Goal: Task Accomplishment & Management: Use online tool/utility

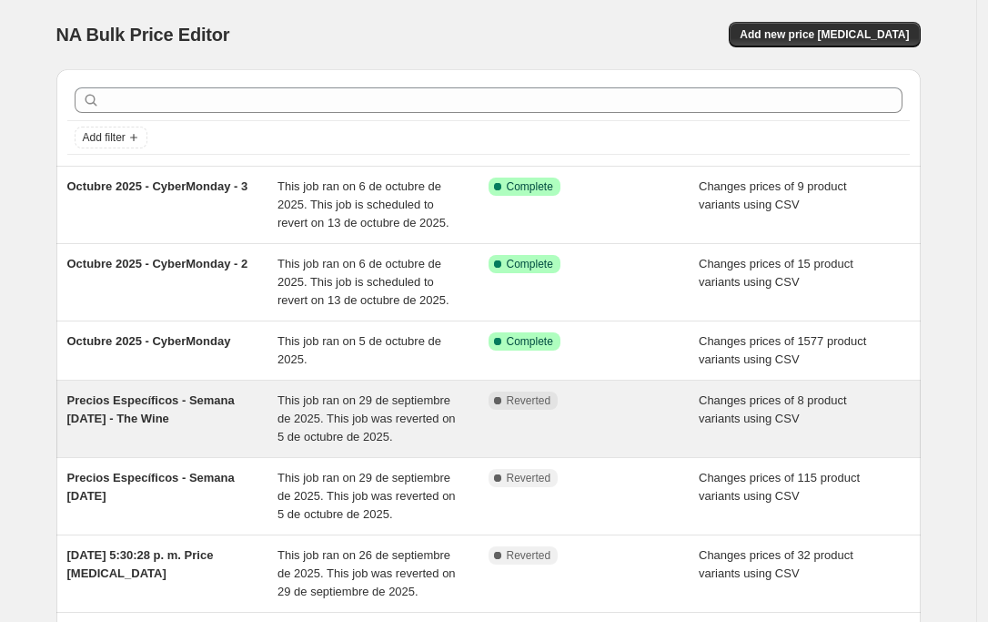
drag, startPoint x: 204, startPoint y: 420, endPoint x: 70, endPoint y: 406, distance: 134.6
click at [70, 406] on div "Precios Específicos - Semana [DATE] - The Wine This job ran on 29 de septiembre…" at bounding box center [488, 418] width 865 height 76
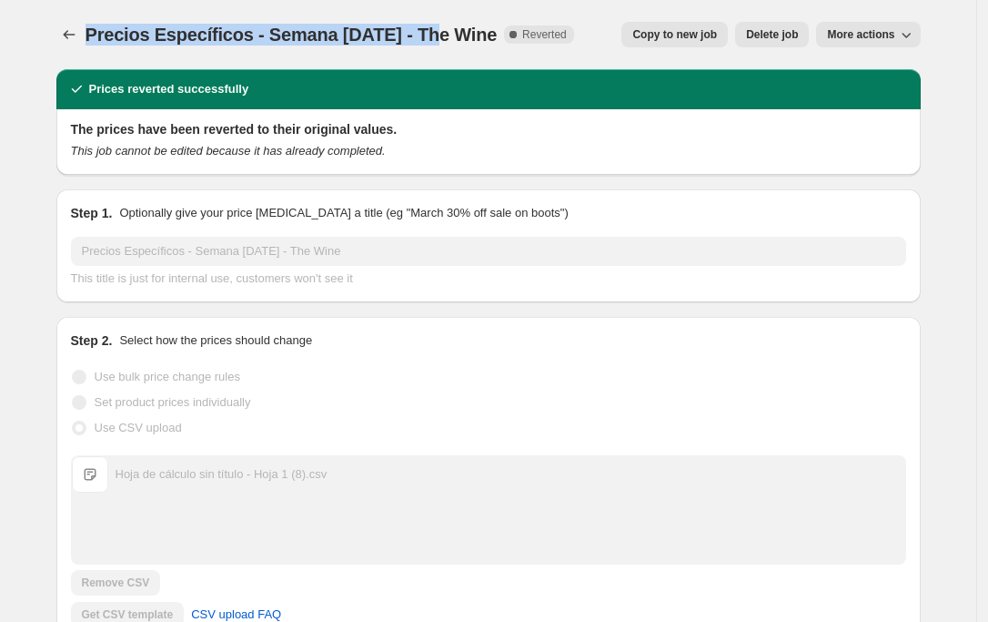
drag, startPoint x: 99, startPoint y: 35, endPoint x: 435, endPoint y: 36, distance: 335.8
click at [435, 36] on span "Precios Específicos - Semana [DATE] - The Wine" at bounding box center [292, 35] width 412 height 20
copy span "Precios Específicos - Semana [DATE]"
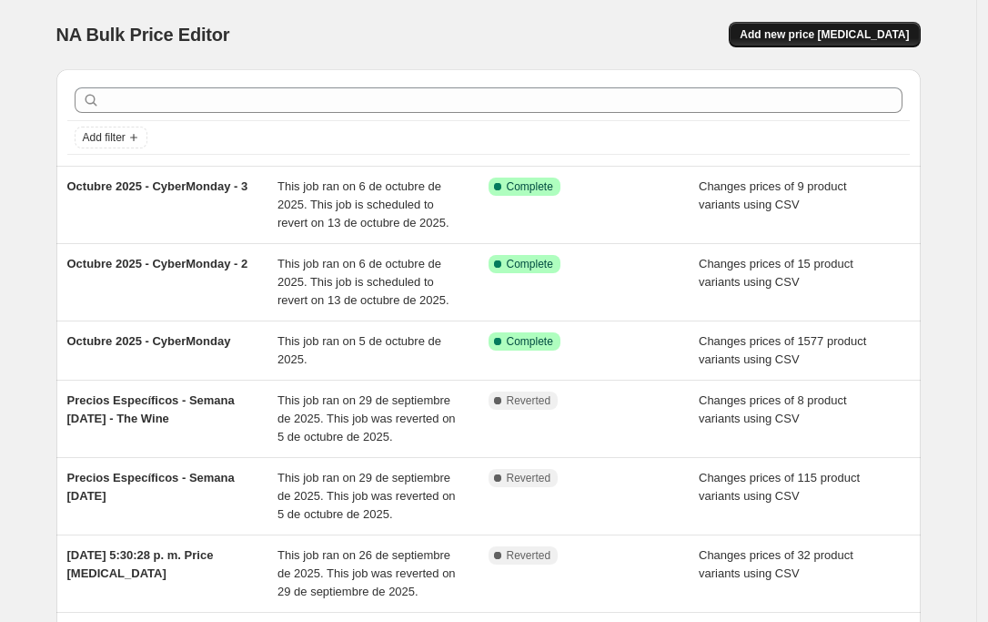
click at [854, 34] on span "Add new price [MEDICAL_DATA]" at bounding box center [824, 34] width 169 height 15
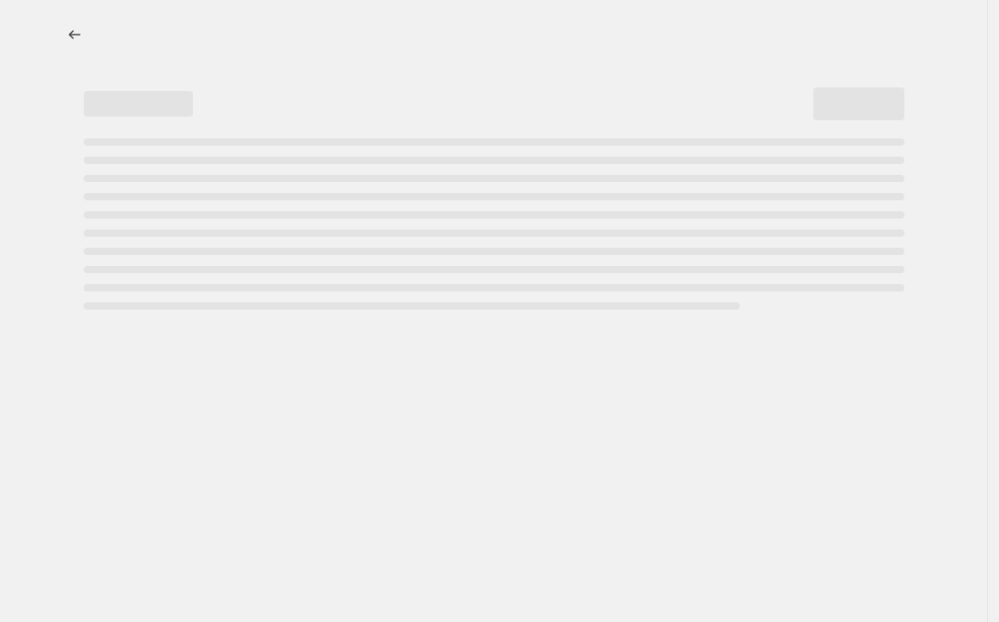
select select "percentage"
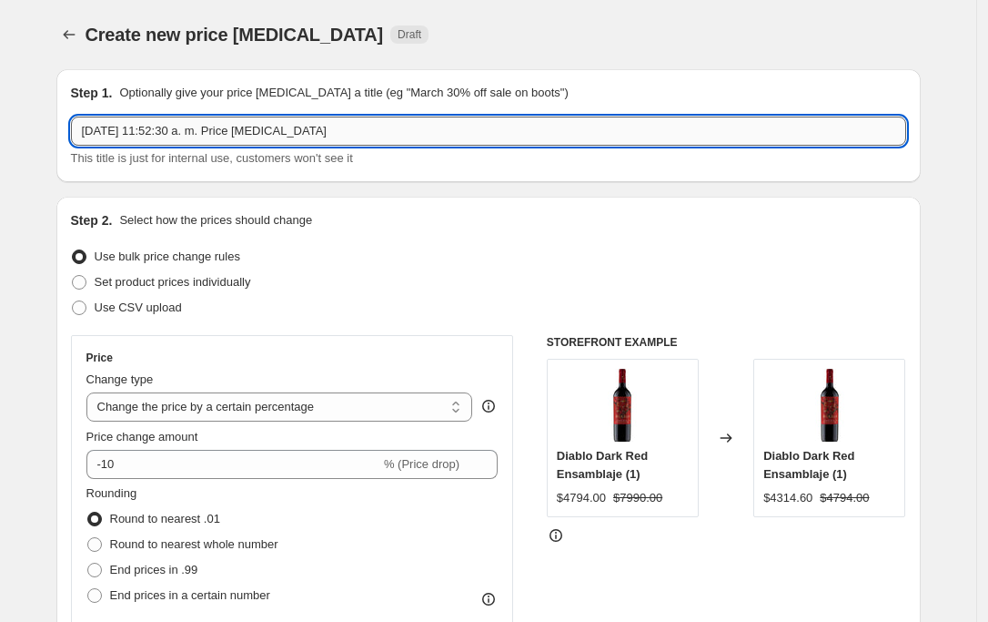
click at [196, 134] on input "[DATE] 11:52:30 a. m. Price [MEDICAL_DATA]" at bounding box center [488, 130] width 835 height 29
paste input "Precios Específicos - Semana [DATE]"
drag, startPoint x: 572, startPoint y: 134, endPoint x: -115, endPoint y: 87, distance: 688.7
click at [0, 87] on html "Home Settings Plans Skip to content Create new price [MEDICAL_DATA]. This page …" at bounding box center [494, 311] width 988 height 622
paste input "Precios Específicos - Semana [DATE]"
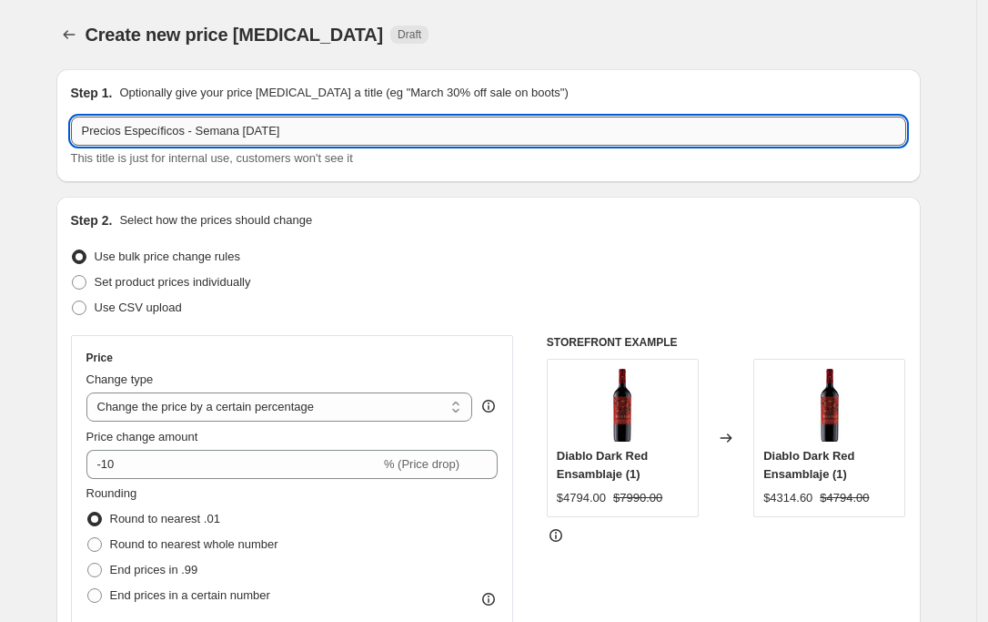
click at [248, 129] on input "Precios Específicos - Semana [DATE]" at bounding box center [488, 130] width 835 height 29
drag, startPoint x: 253, startPoint y: 129, endPoint x: 238, endPoint y: 129, distance: 15.5
click at [238, 129] on input "Precios Específicos - Semana [DATE]" at bounding box center [488, 130] width 835 height 29
click at [264, 129] on input "Precios Específicos - Semana [DATE]" at bounding box center [488, 130] width 835 height 29
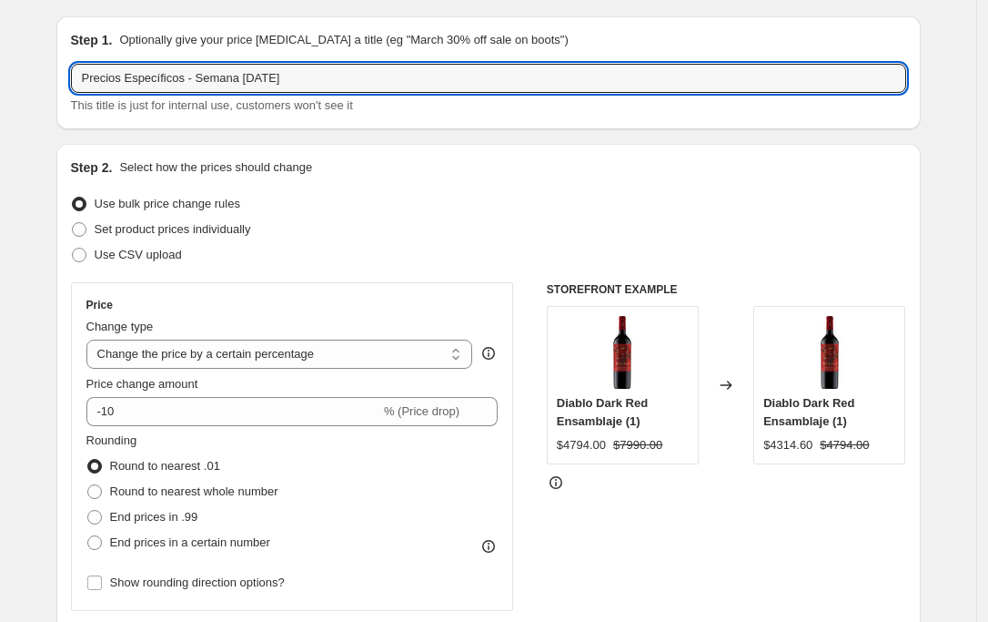
scroll to position [101, 0]
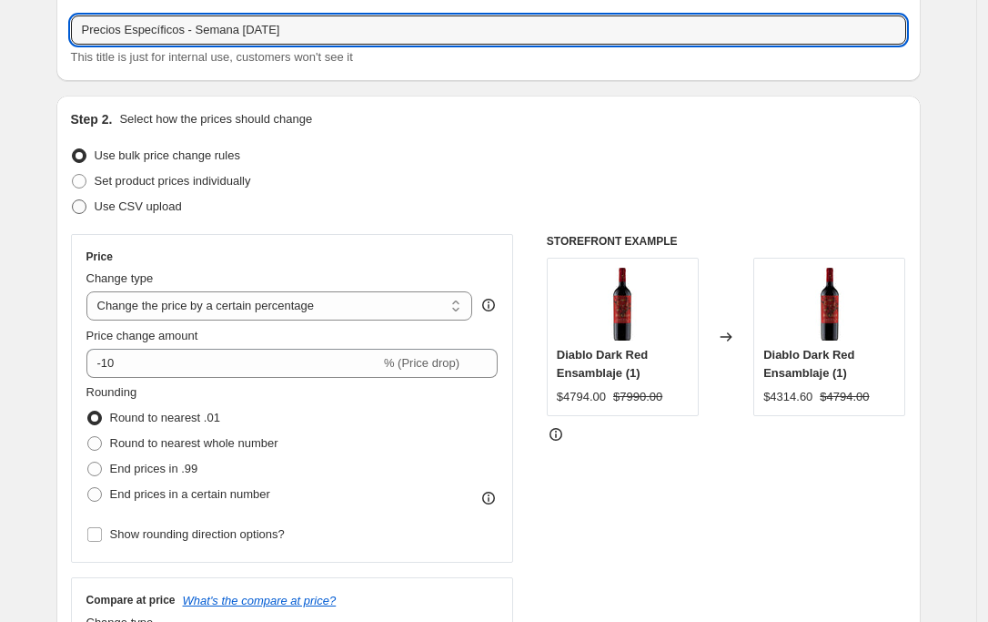
type input "Precios Específicos - Semana [DATE]"
click at [141, 206] on span "Use CSV upload" at bounding box center [138, 206] width 87 height 14
click at [73, 200] on input "Use CSV upload" at bounding box center [72, 199] width 1 height 1
radio input "true"
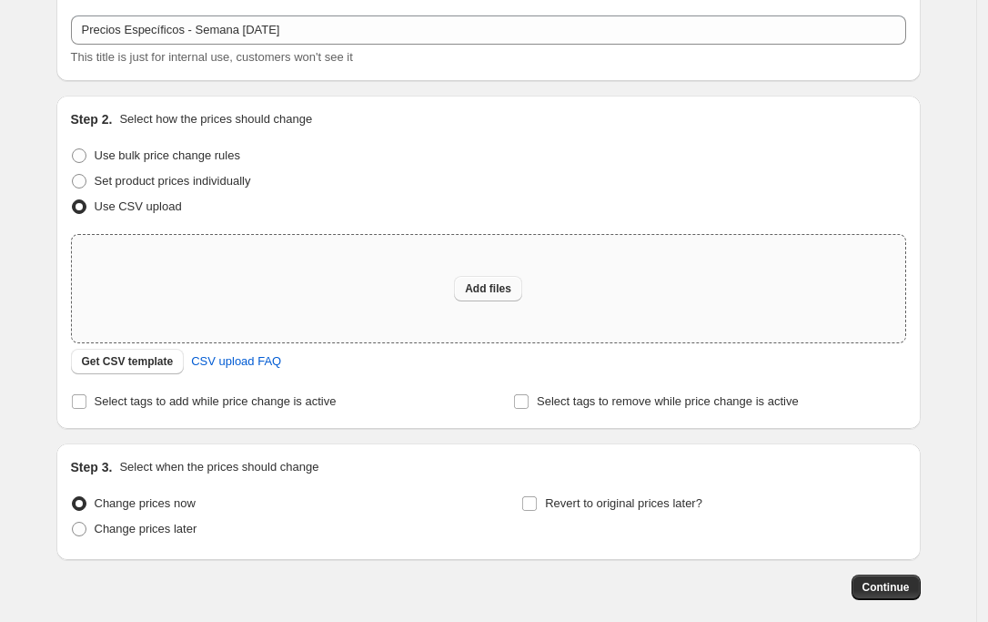
click at [478, 290] on span "Add files" at bounding box center [488, 288] width 46 height 15
type input "C:\fakepath\CL [DATE]-.csv"
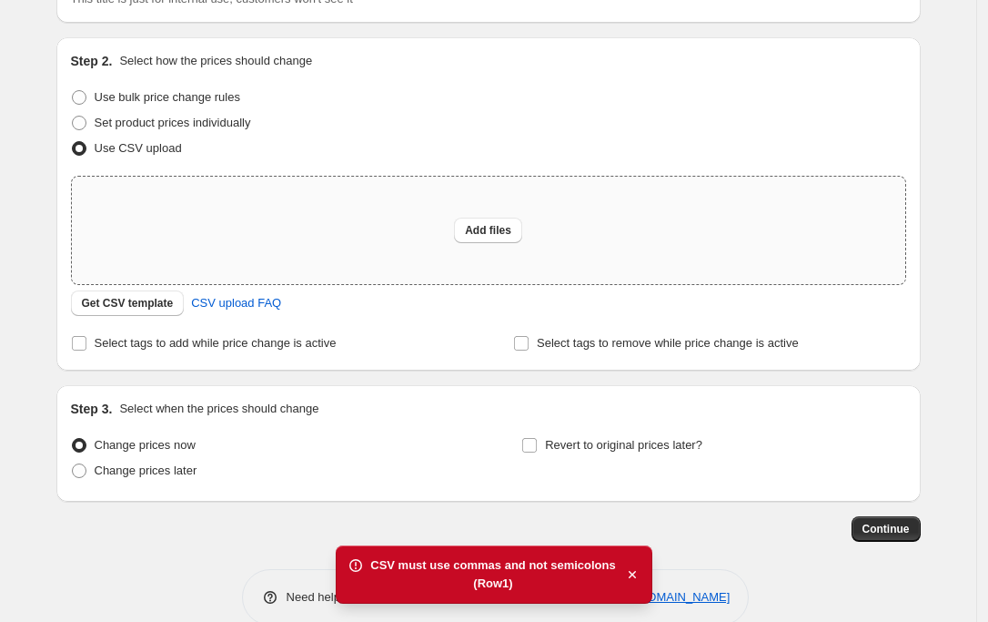
scroll to position [190, 0]
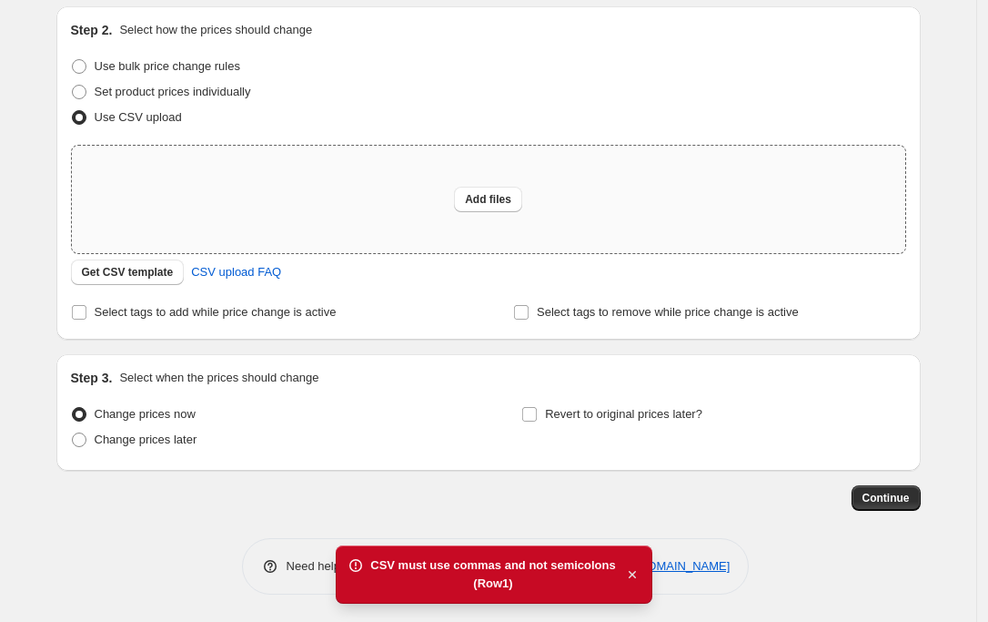
click at [629, 574] on icon "button" at bounding box center [632, 574] width 7 height 7
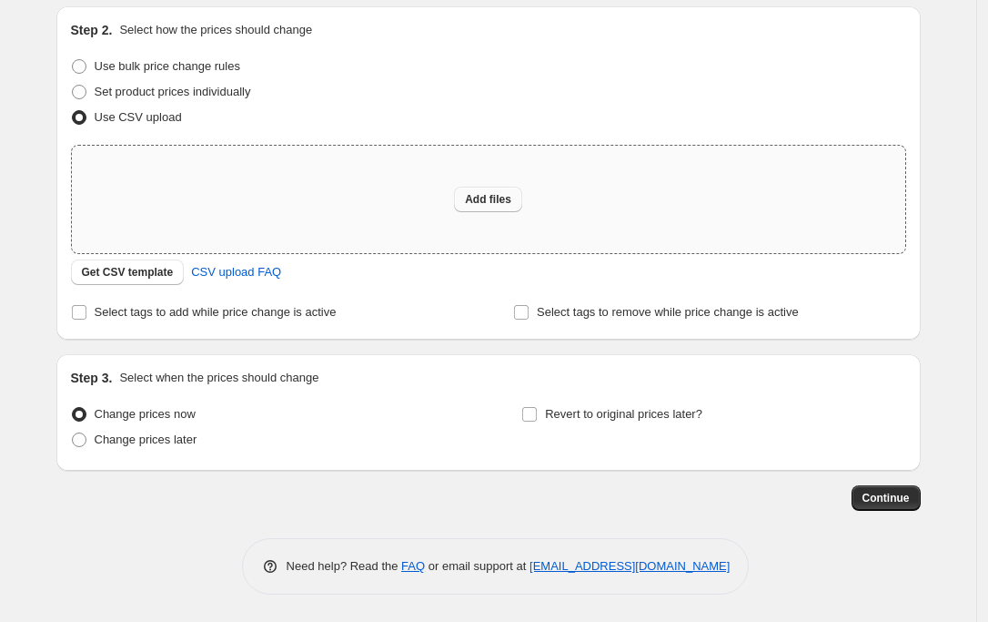
click at [478, 189] on button "Add files" at bounding box center [488, 199] width 68 height 25
type input "C:\fakepath\CL [DATE]-.csv"
click at [486, 197] on span "Add files" at bounding box center [488, 199] width 46 height 15
type input "C:\fakepath\CL [DATE]-.csv"
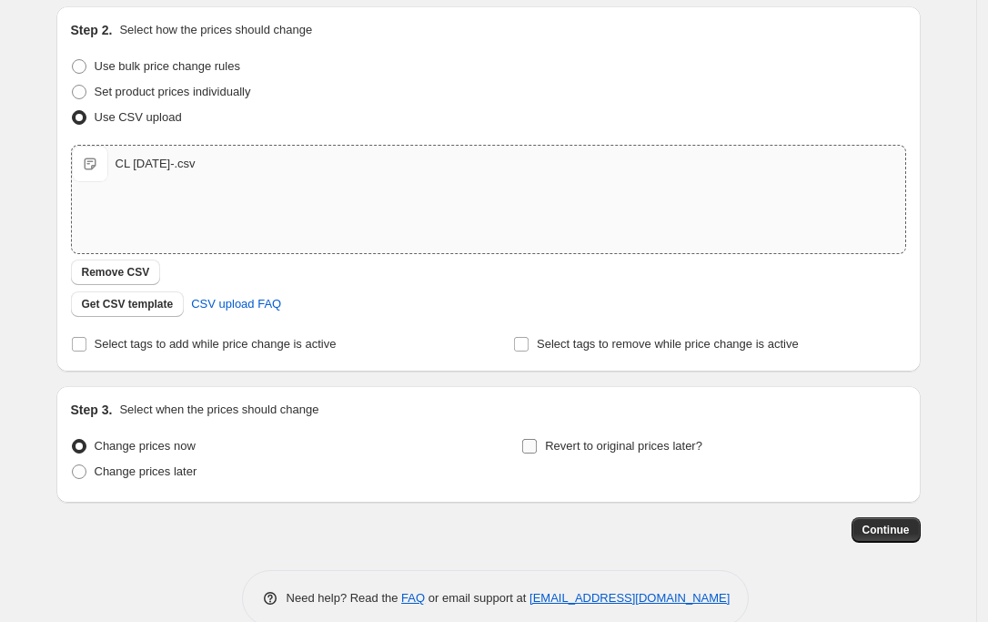
click at [646, 444] on span "Revert to original prices later?" at bounding box center [623, 446] width 157 height 14
click at [537, 444] on input "Revert to original prices later?" at bounding box center [529, 446] width 15 height 15
checkbox input "true"
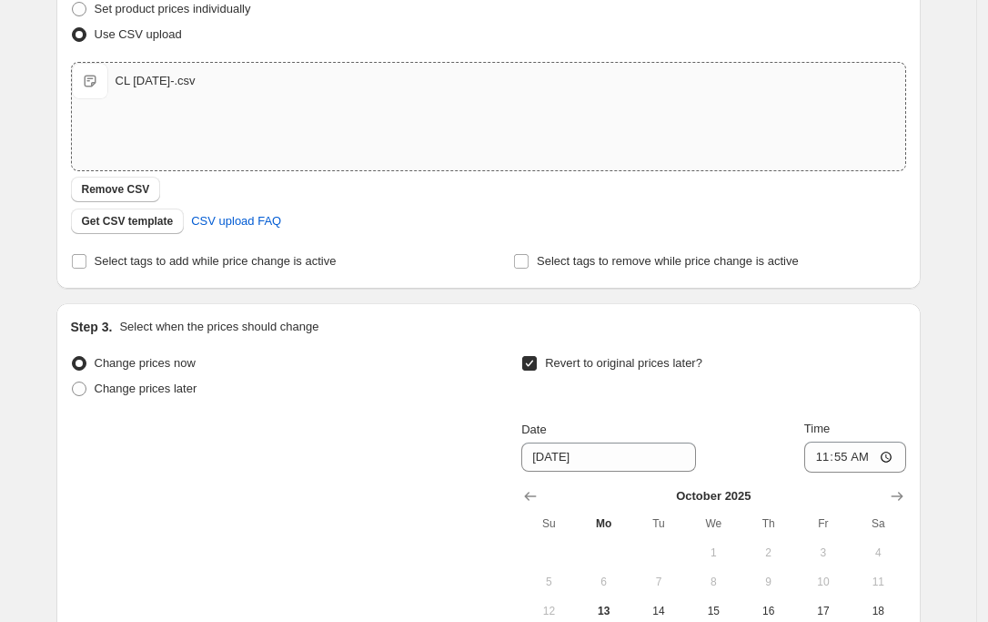
scroll to position [393, 0]
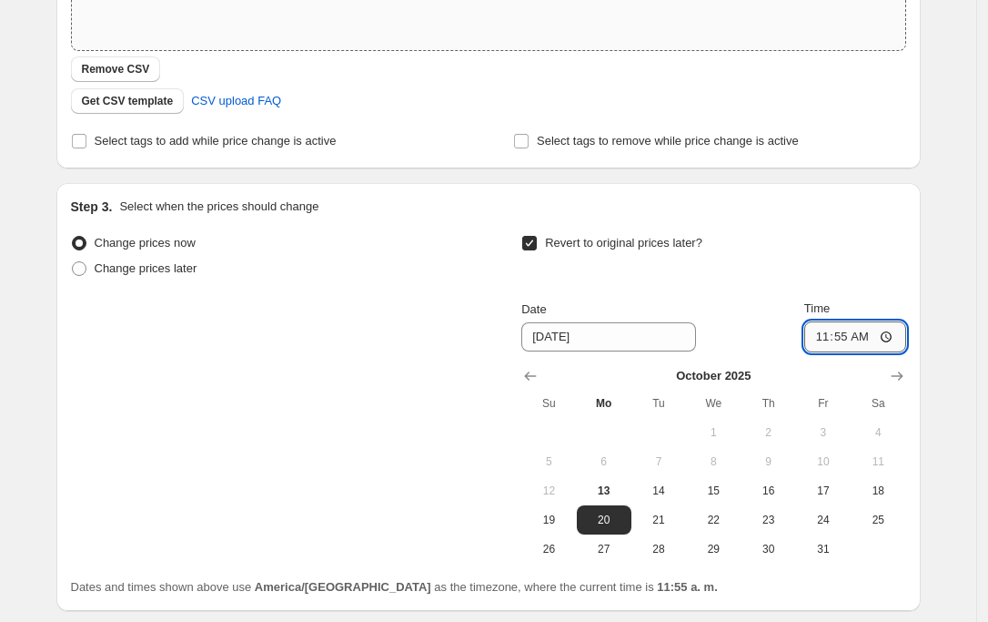
click at [851, 335] on input "11:55" at bounding box center [856, 336] width 102 height 31
type input "13:00"
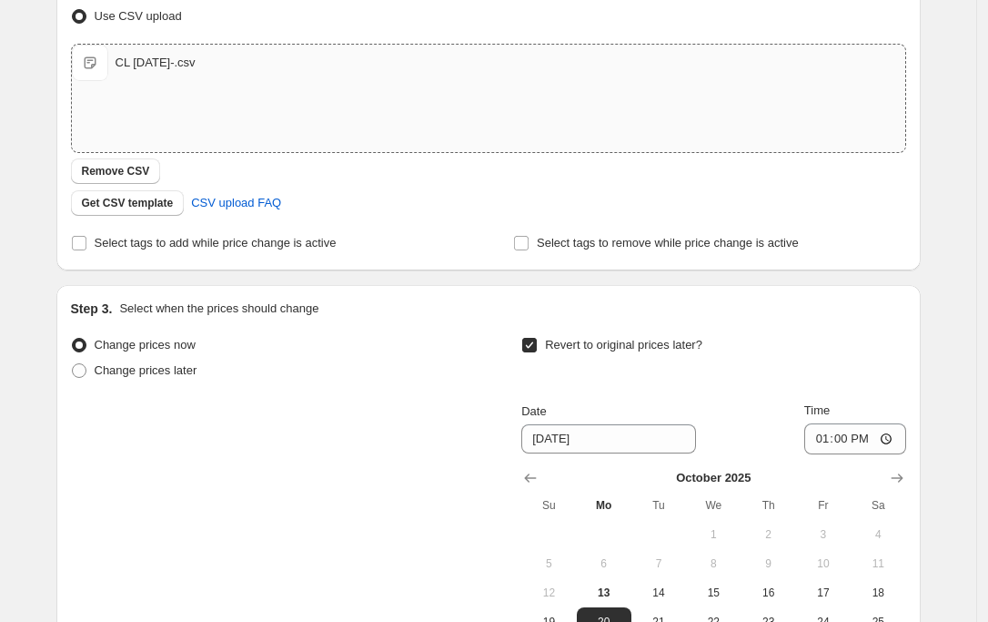
click at [866, 354] on div "Revert to original prices later?" at bounding box center [713, 359] width 384 height 55
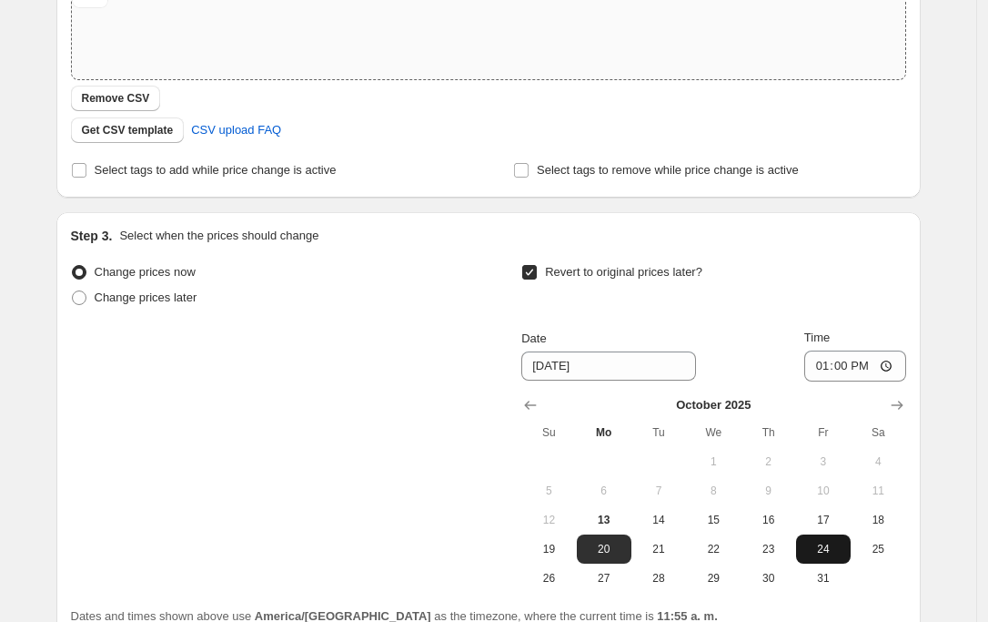
scroll to position [532, 0]
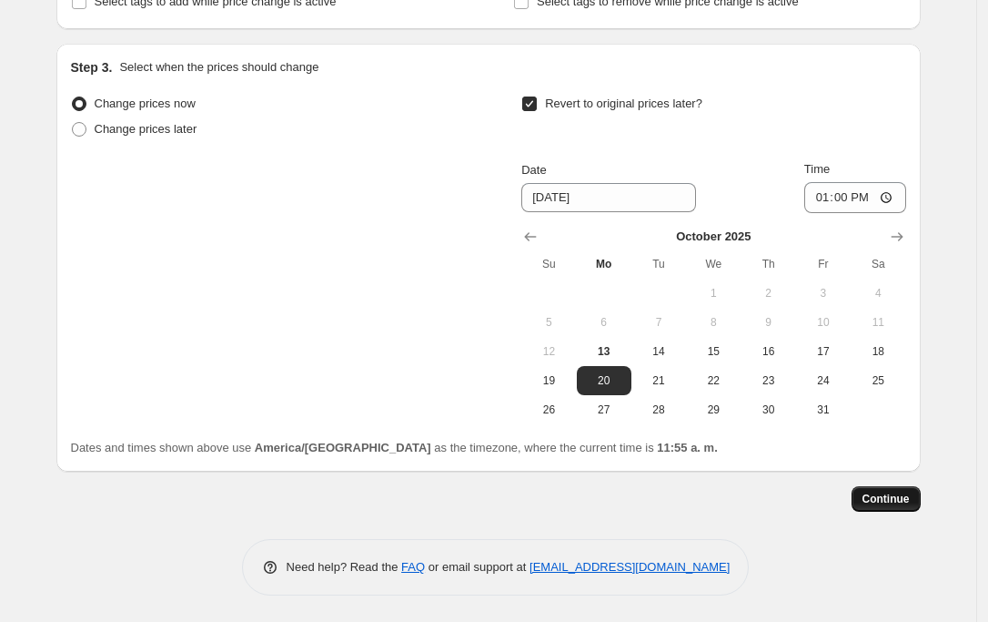
click at [906, 497] on span "Continue" at bounding box center [886, 498] width 47 height 15
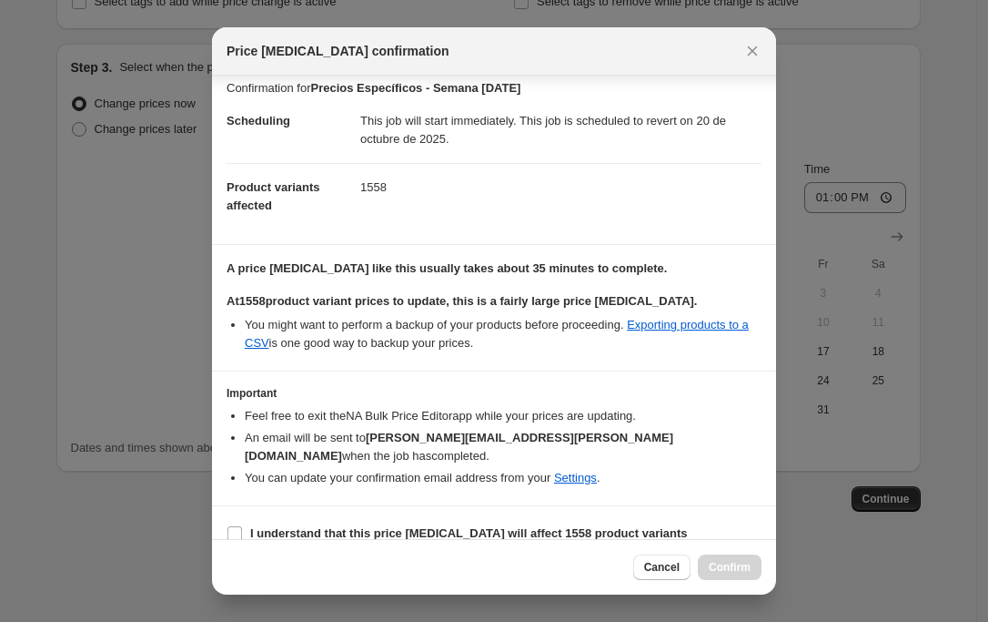
scroll to position [14, 0]
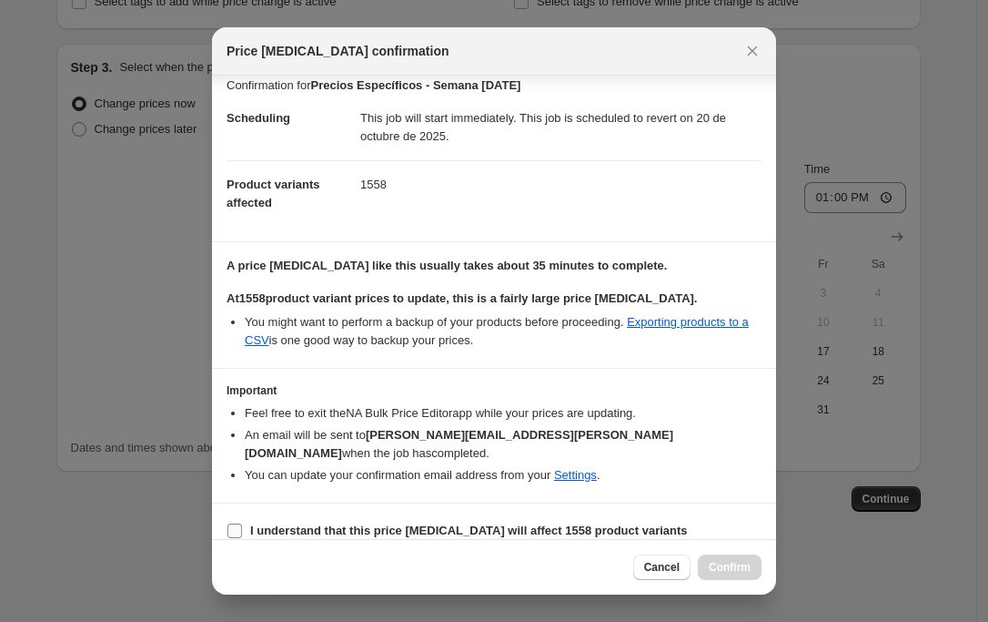
click at [266, 523] on b "I understand that this price [MEDICAL_DATA] will affect 1558 product variants" at bounding box center [469, 530] width 438 height 14
click at [242, 523] on input "I understand that this price [MEDICAL_DATA] will affect 1558 product variants" at bounding box center [235, 530] width 15 height 15
checkbox input "true"
click at [737, 573] on span "Confirm" at bounding box center [730, 567] width 42 height 15
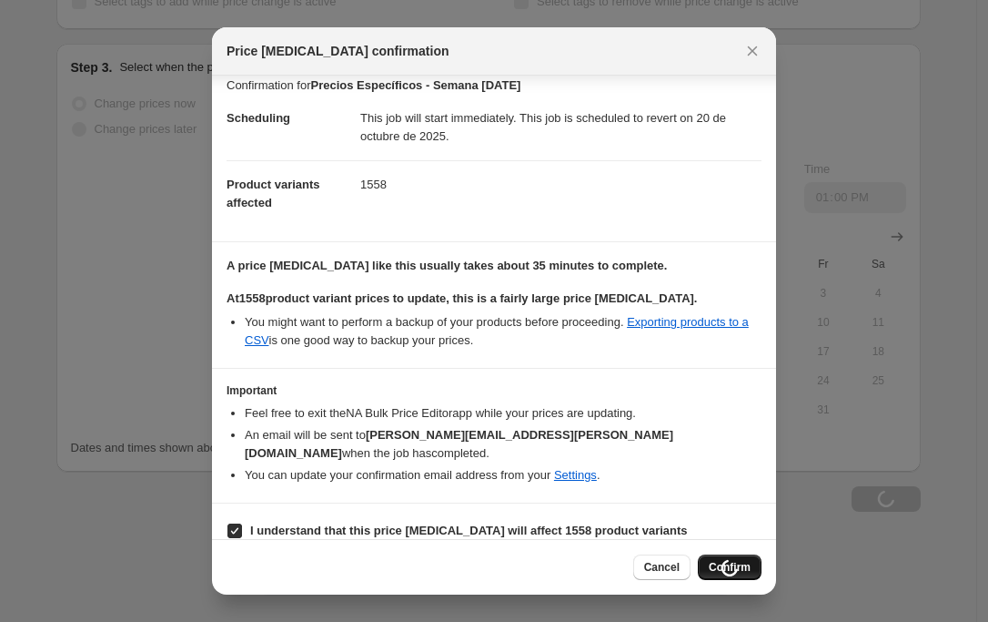
type input "Precios Específicos - Semana [DATE]"
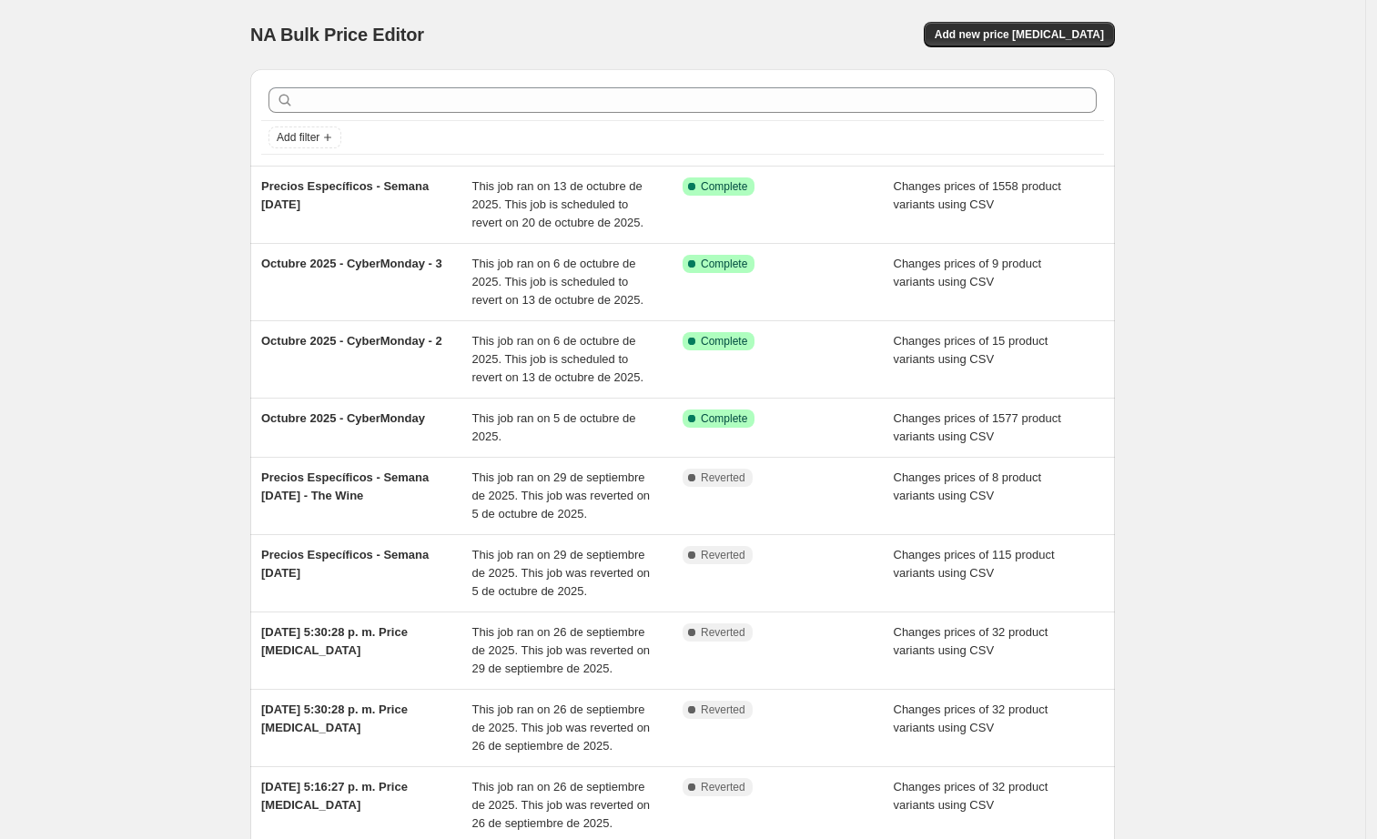
click at [998, 41] on div "NA Bulk Price Editor. This page is ready NA Bulk Price Editor Add new price [ME…" at bounding box center [682, 550] width 908 height 1101
click at [998, 31] on span "Add new price [MEDICAL_DATA]" at bounding box center [1019, 34] width 169 height 15
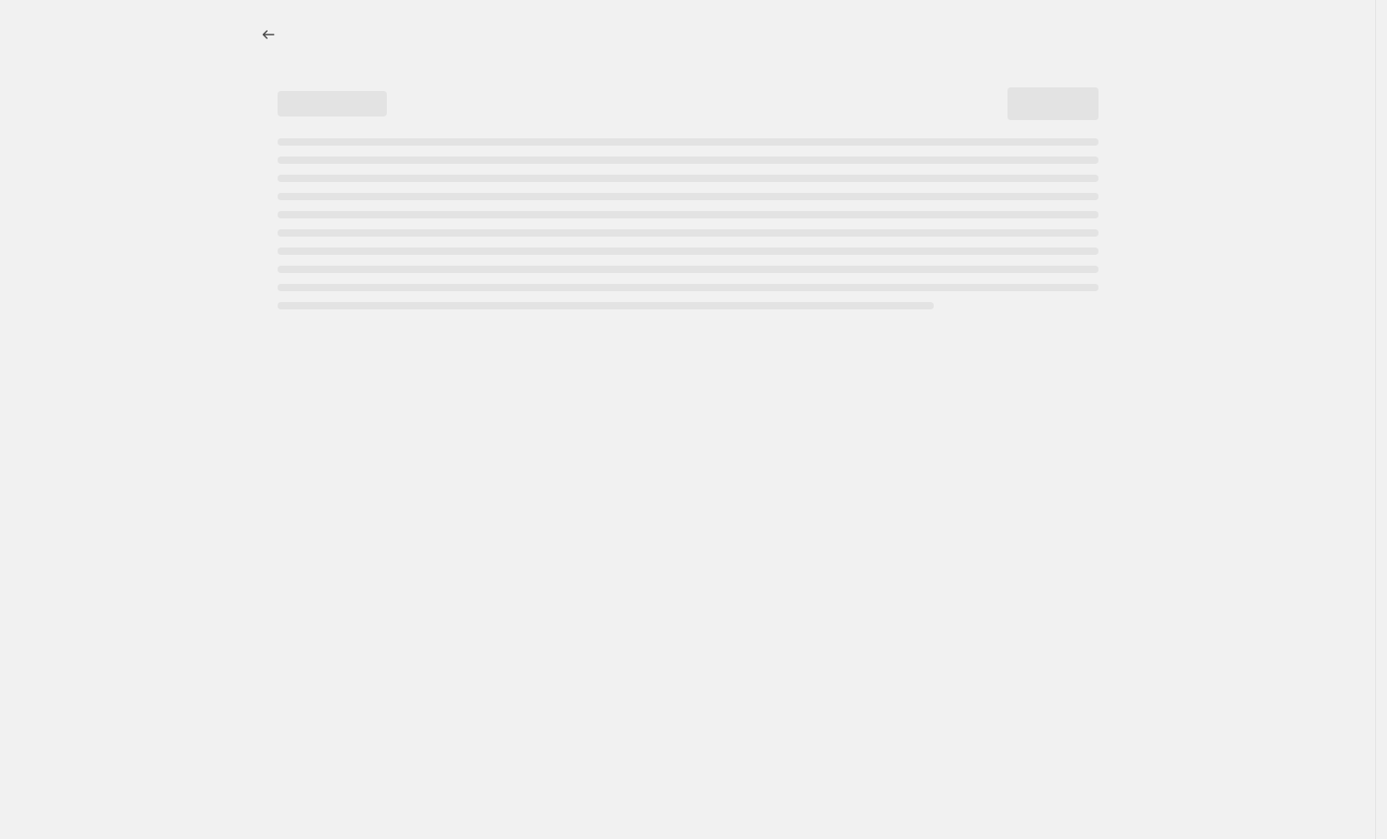
select select "percentage"
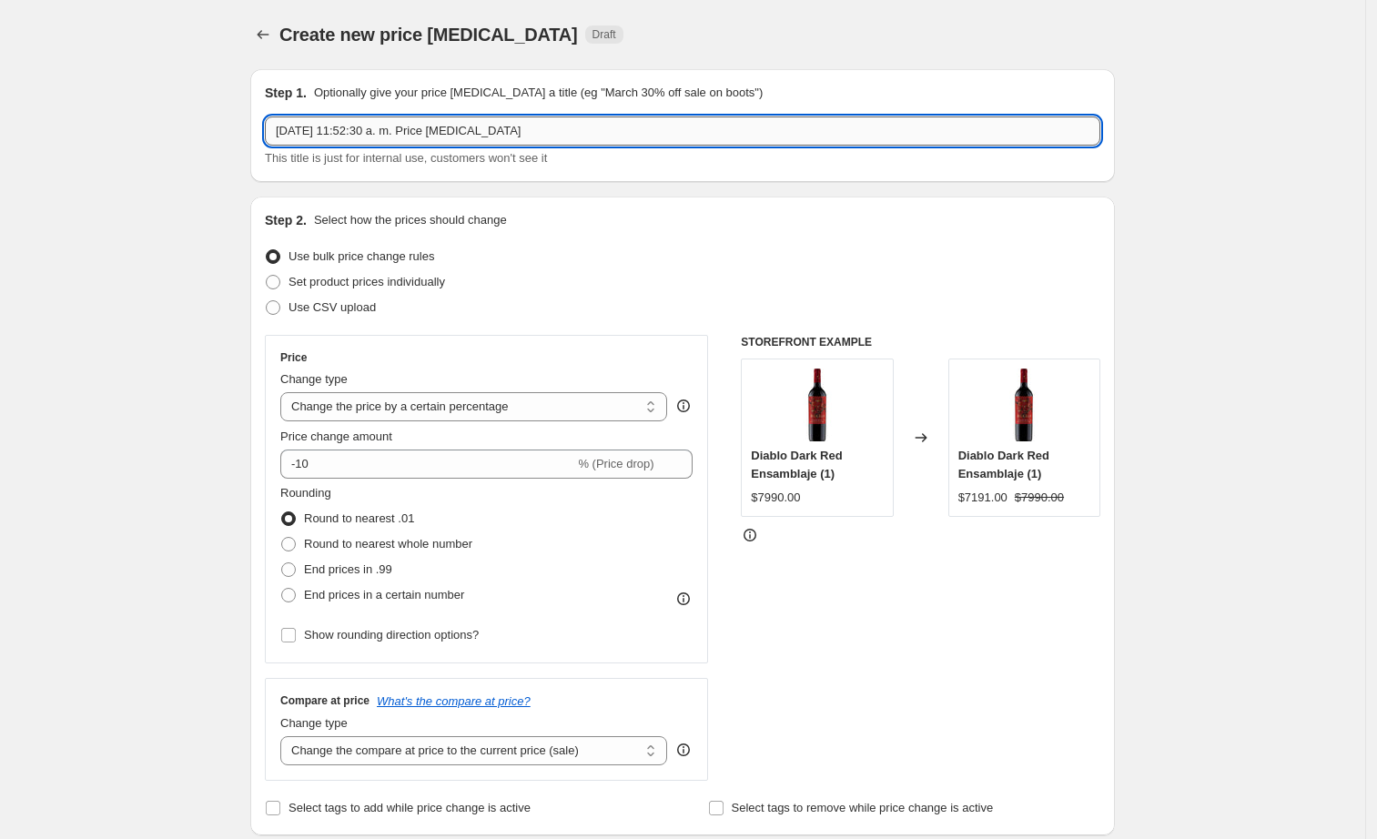
click at [464, 122] on input "[DATE] 11:52:30 a. m. Price [MEDICAL_DATA]" at bounding box center [682, 130] width 835 height 29
drag, startPoint x: 592, startPoint y: 128, endPoint x: -3, endPoint y: 95, distance: 596.2
click at [0, 95] on html "Home Settings Plans Skip to content Create new price [MEDICAL_DATA]. This page …" at bounding box center [688, 419] width 1377 height 839
paste input "Precios Específicos - Semana [DATE]"
drag, startPoint x: 446, startPoint y: 129, endPoint x: 434, endPoint y: 129, distance: 11.8
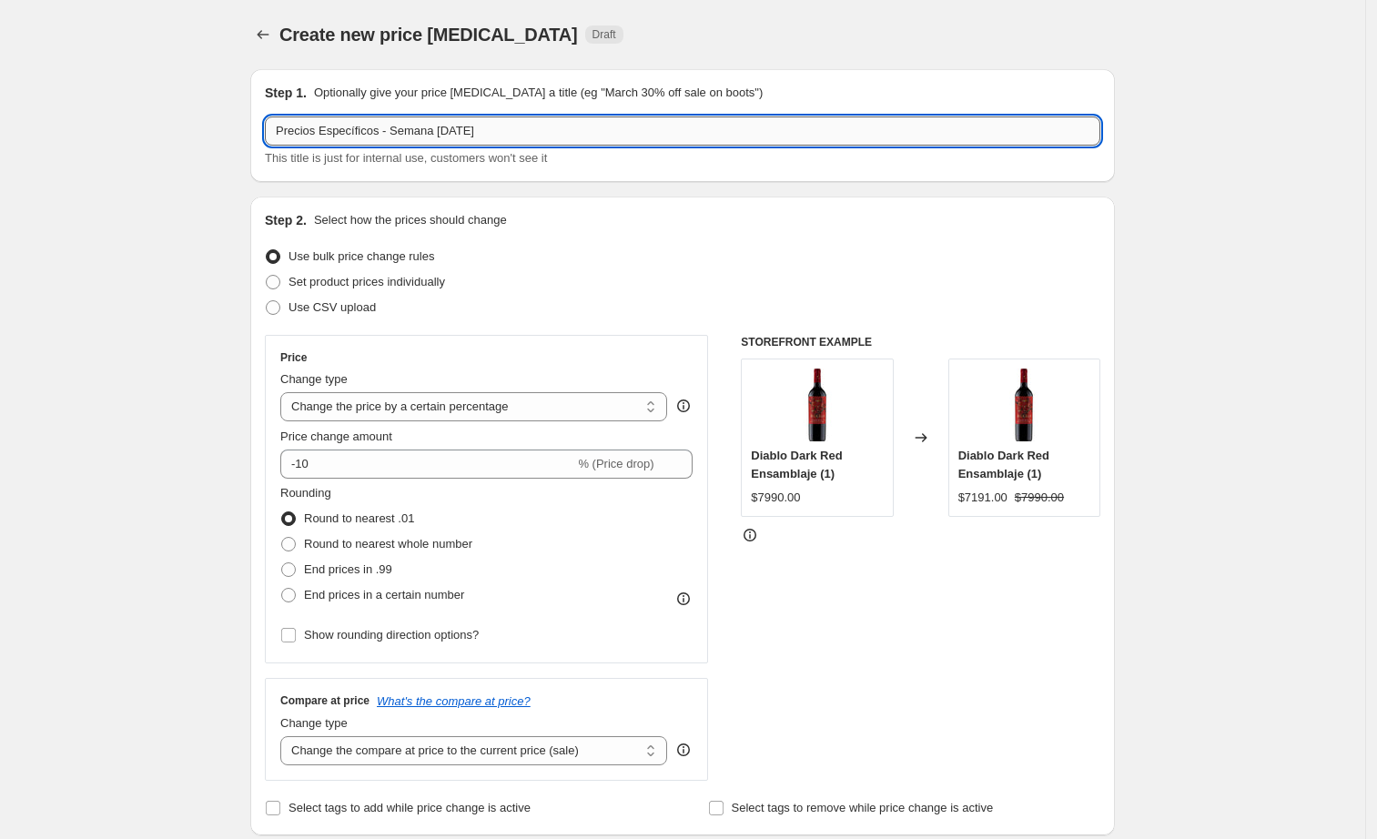
click at [434, 129] on input "Precios Específicos - Semana [DATE]" at bounding box center [682, 130] width 835 height 29
drag, startPoint x: 462, startPoint y: 131, endPoint x: 451, endPoint y: 130, distance: 11.9
click at [451, 130] on input "Precios Específicos - Semana [DATE]" at bounding box center [682, 130] width 835 height 29
click at [507, 136] on input "Precios Específicos - Semana [DATE]" at bounding box center [682, 130] width 835 height 29
type input "Precios Específicos - Semana [DATE] - JW"
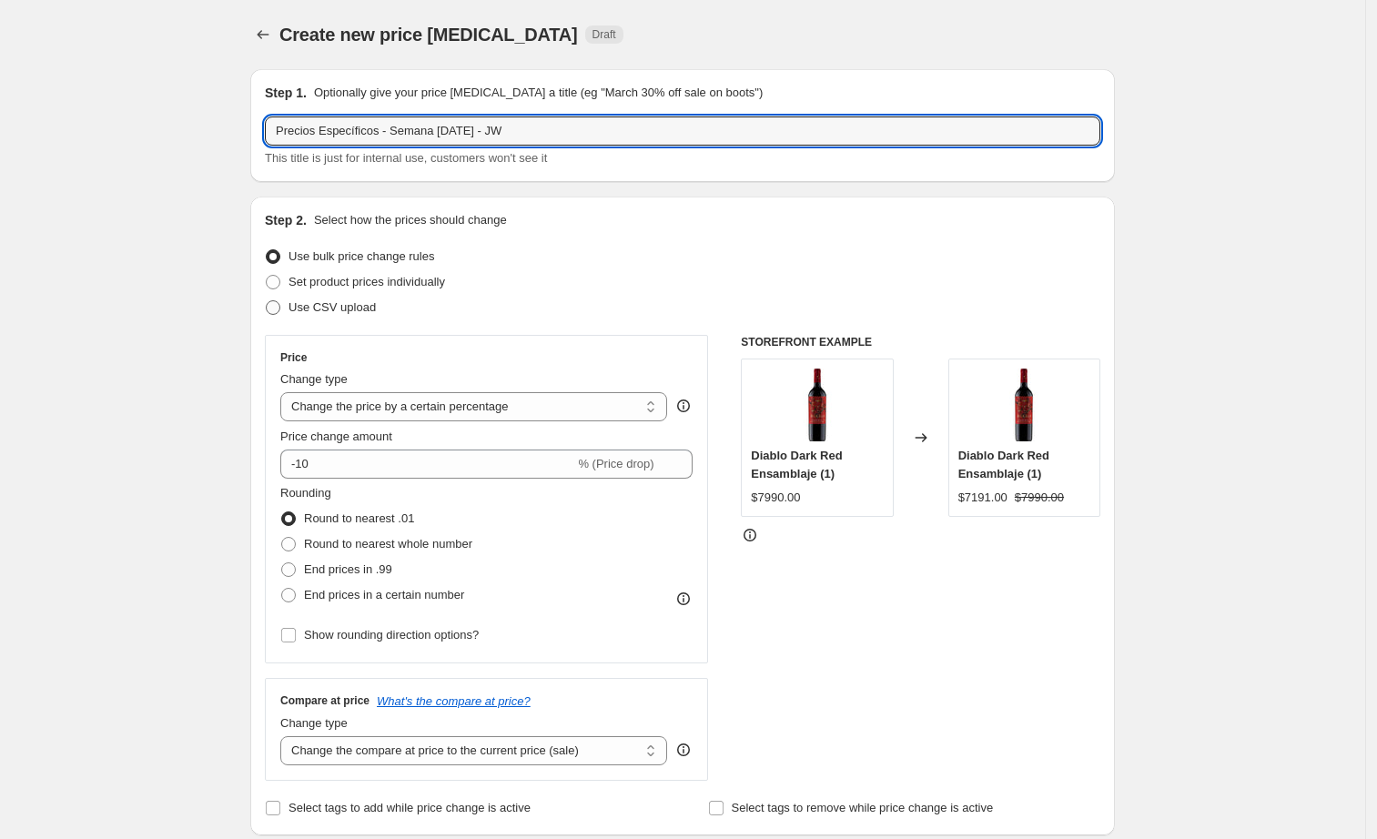
click at [291, 312] on label "Use CSV upload" at bounding box center [320, 307] width 111 height 25
click at [267, 301] on input "Use CSV upload" at bounding box center [266, 300] width 1 height 1
radio input "true"
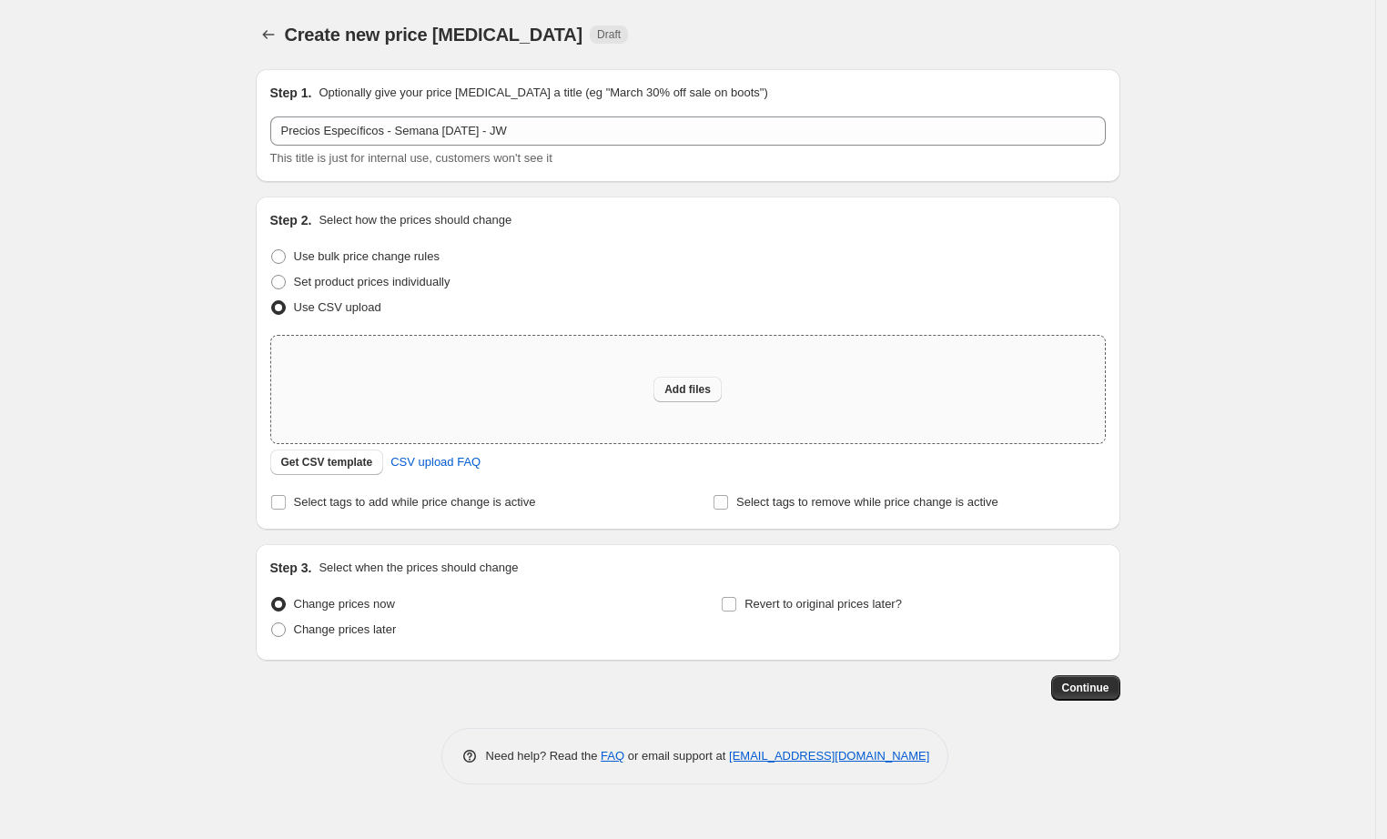
click at [661, 385] on button "Add files" at bounding box center [687, 389] width 68 height 25
type input "C:\fakepath\CL 13-10-2025-2.csv"
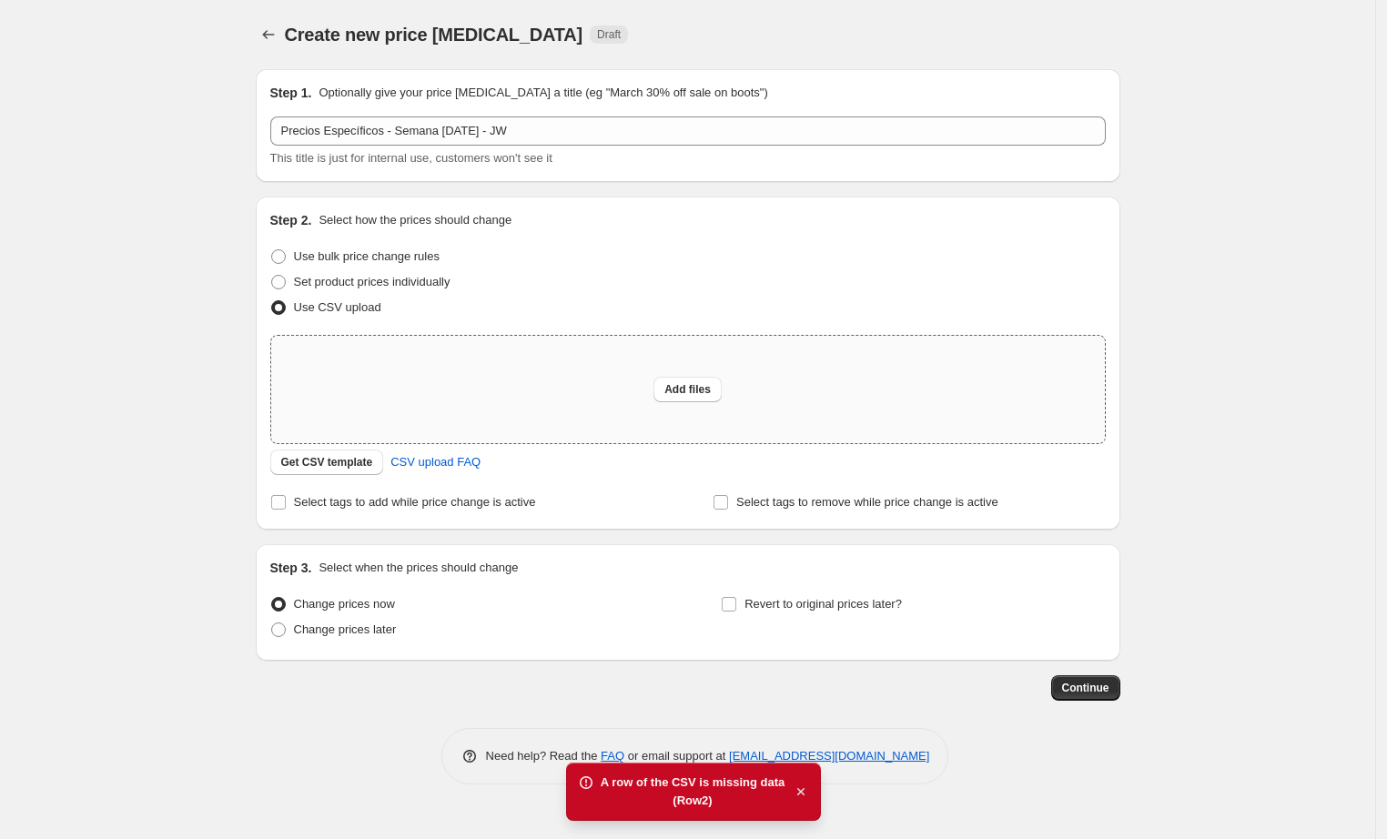
click at [797, 621] on icon "button" at bounding box center [800, 791] width 7 height 7
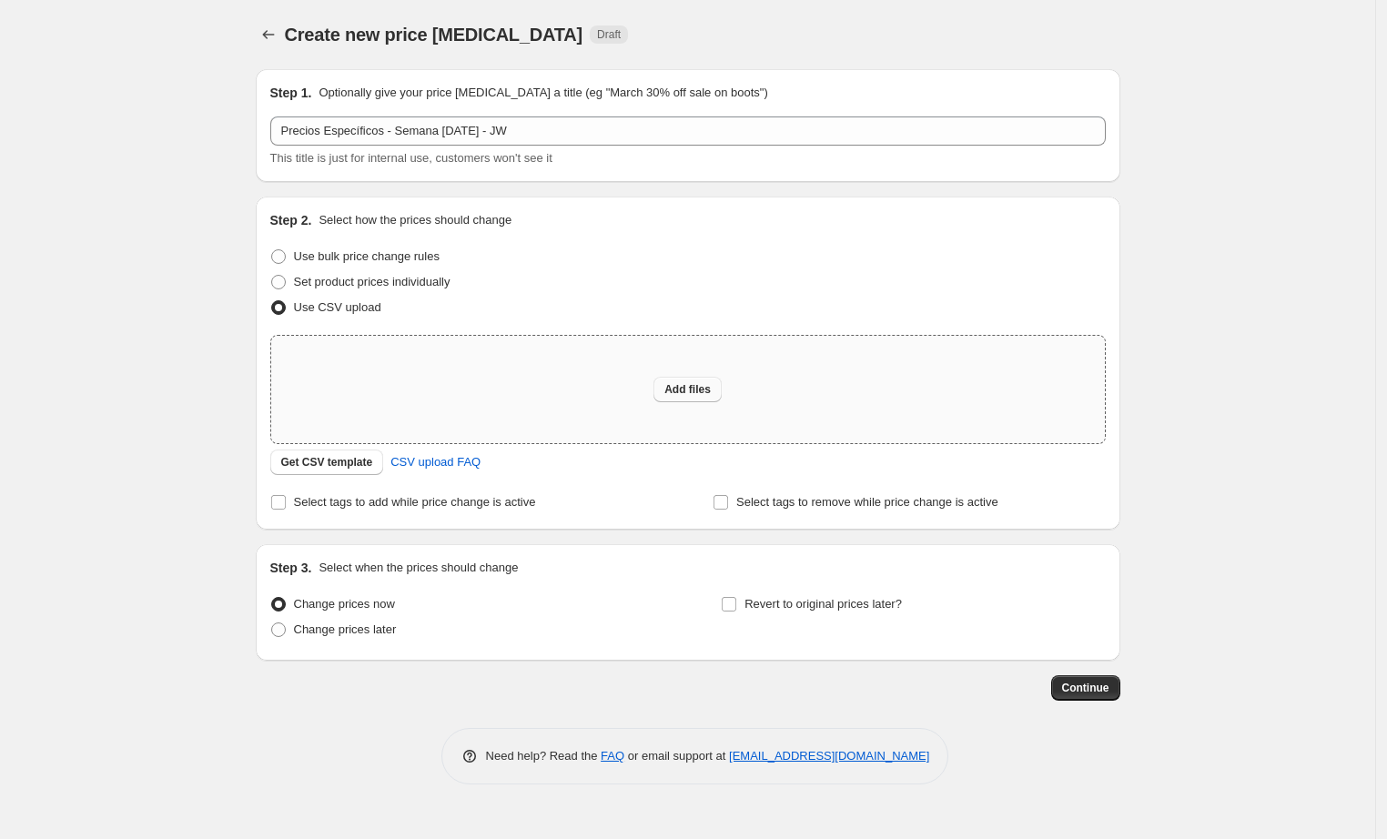
click at [698, 385] on span "Add files" at bounding box center [687, 389] width 46 height 15
type input "C:\fakepath\CL 13-10-2025-2.csv"
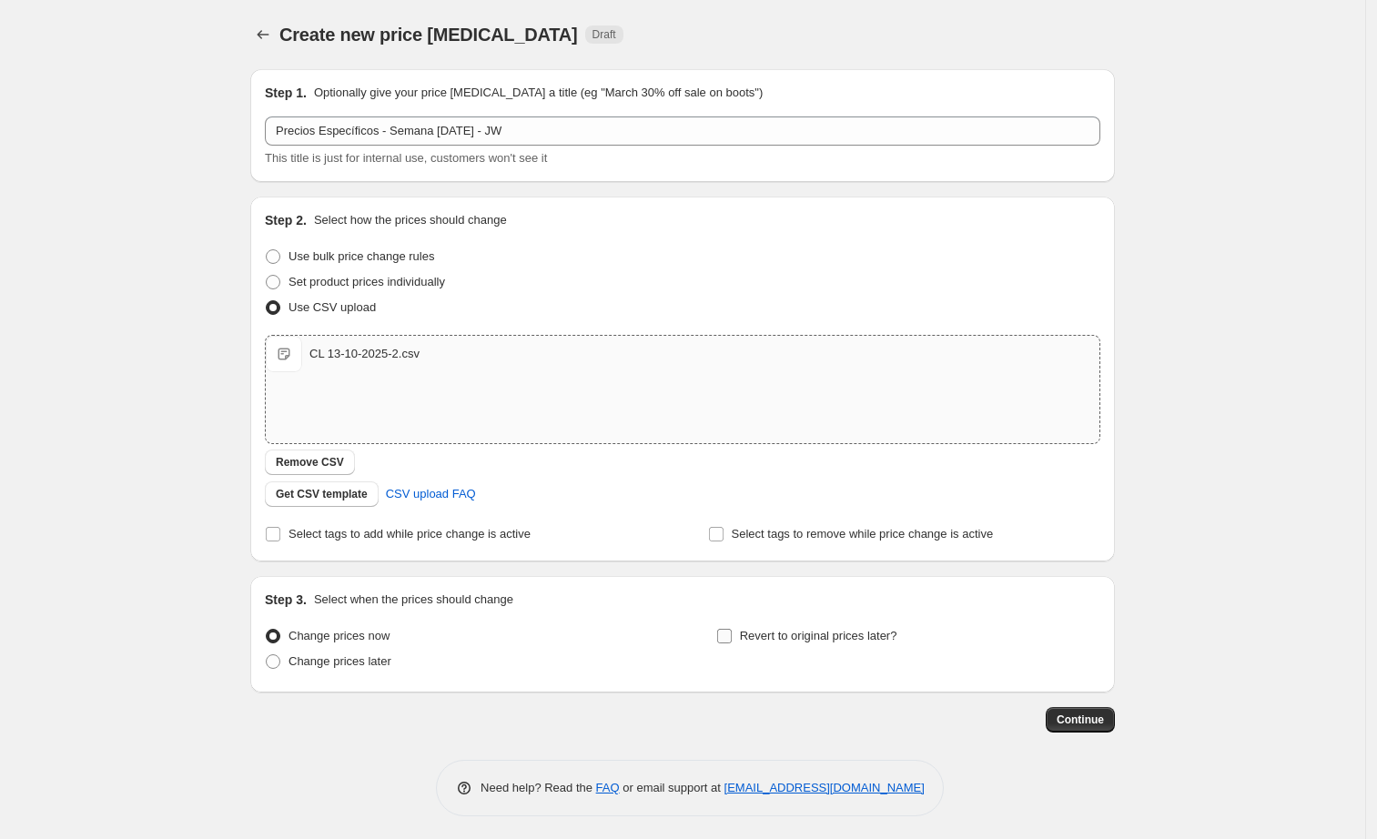
click at [740, 621] on label "Revert to original prices later?" at bounding box center [806, 635] width 181 height 25
click at [732, 621] on input "Revert to original prices later?" at bounding box center [724, 636] width 15 height 15
checkbox input "true"
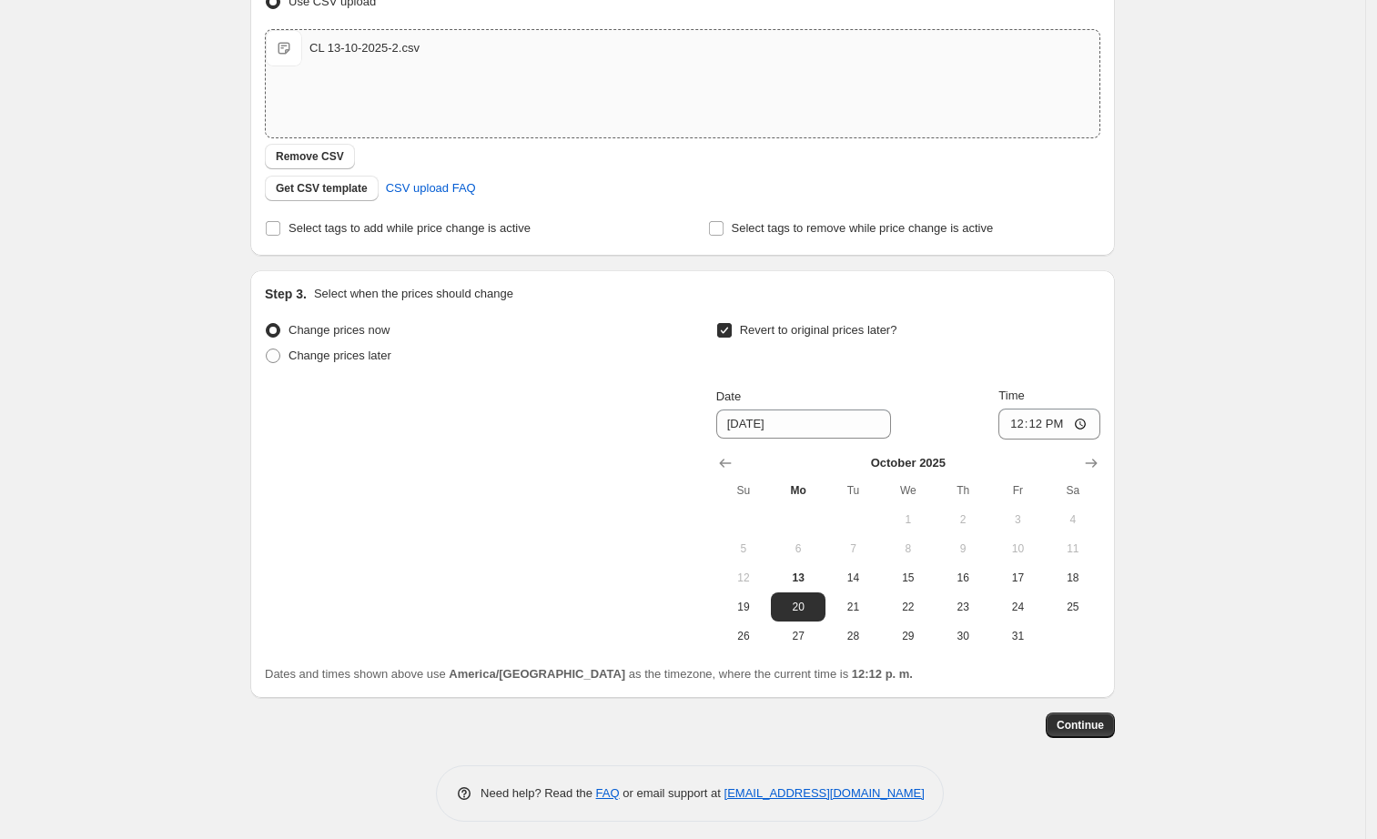
scroll to position [315, 0]
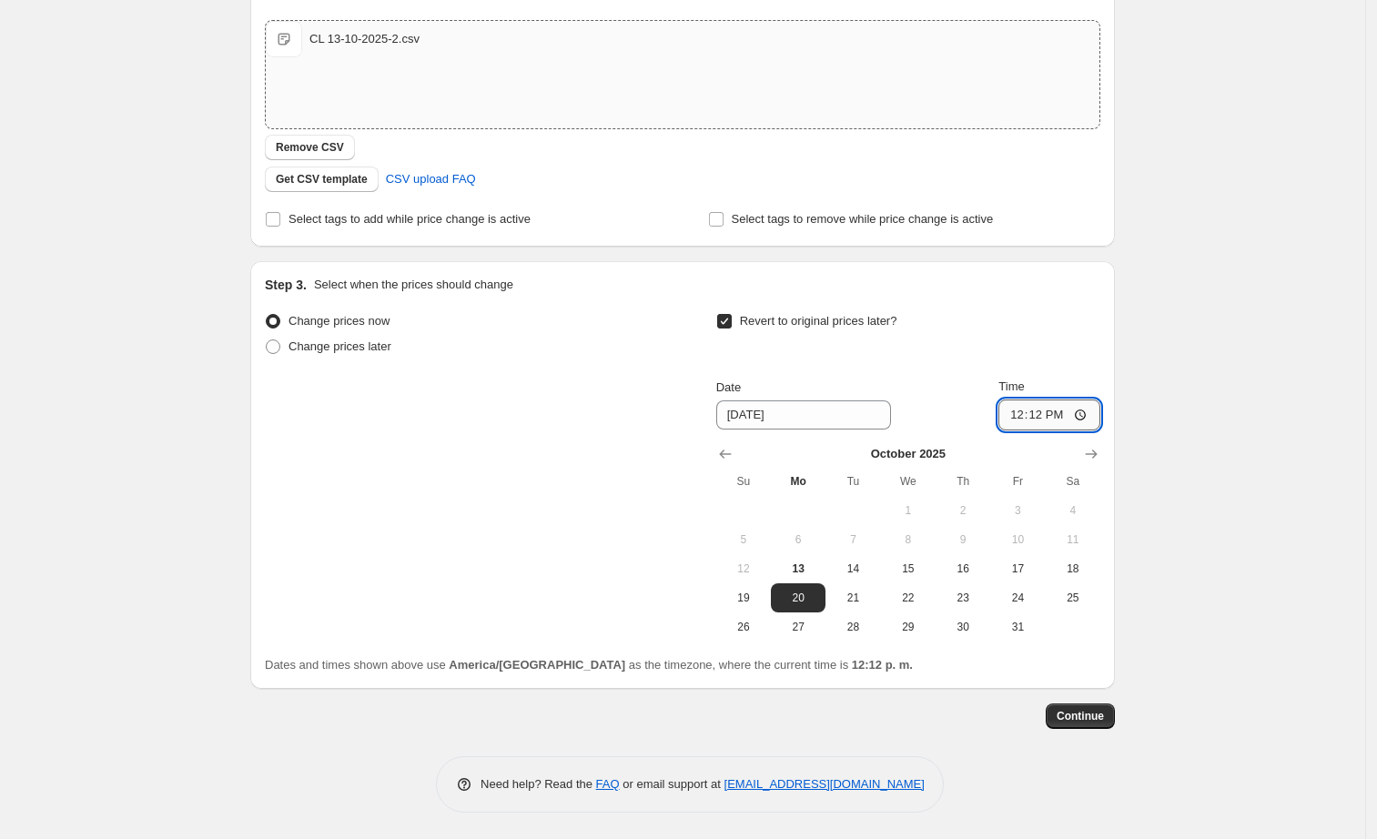
click at [998, 413] on input "12:12" at bounding box center [1049, 415] width 102 height 31
type input "13:00"
click at [998, 621] on span "Continue" at bounding box center [1080, 716] width 47 height 15
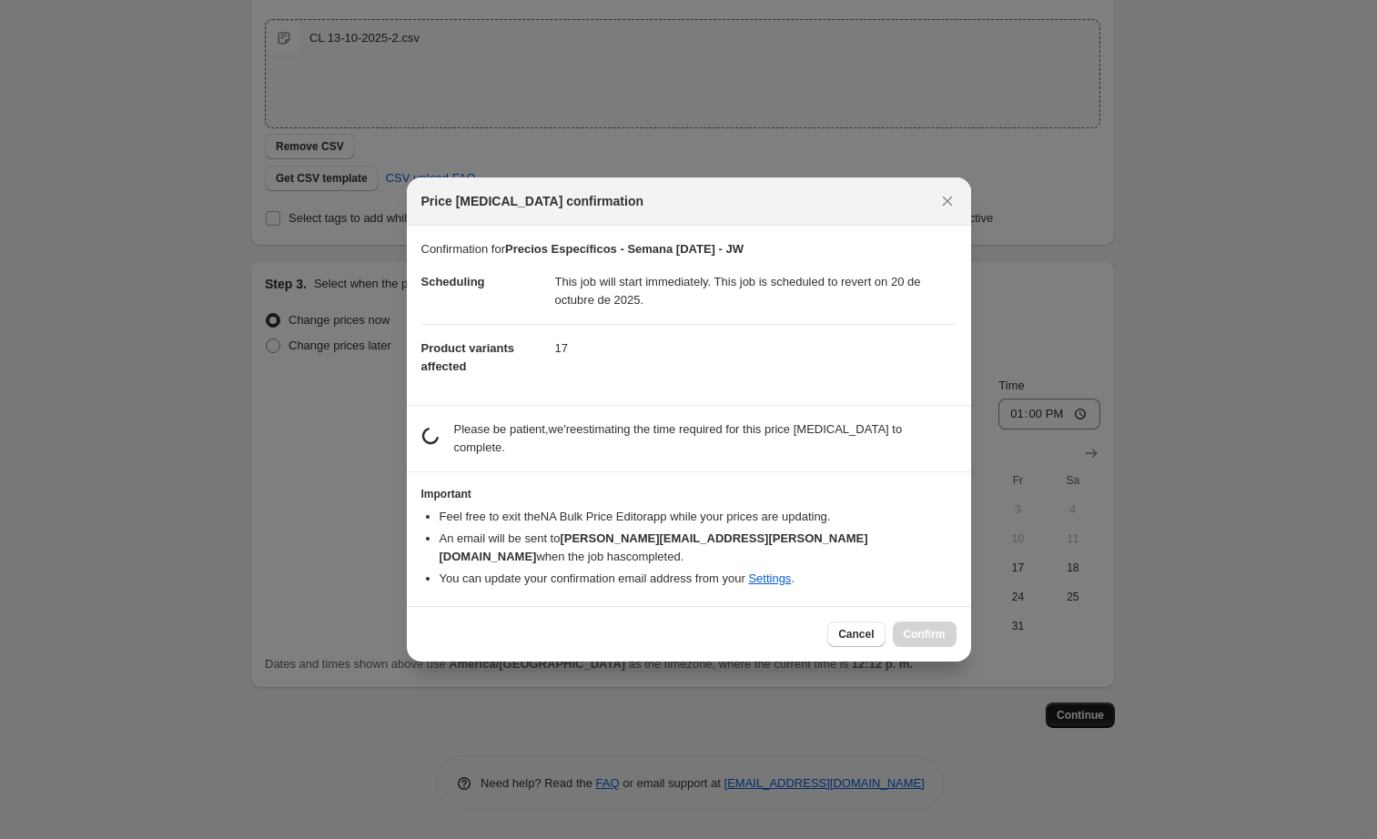
scroll to position [0, 0]
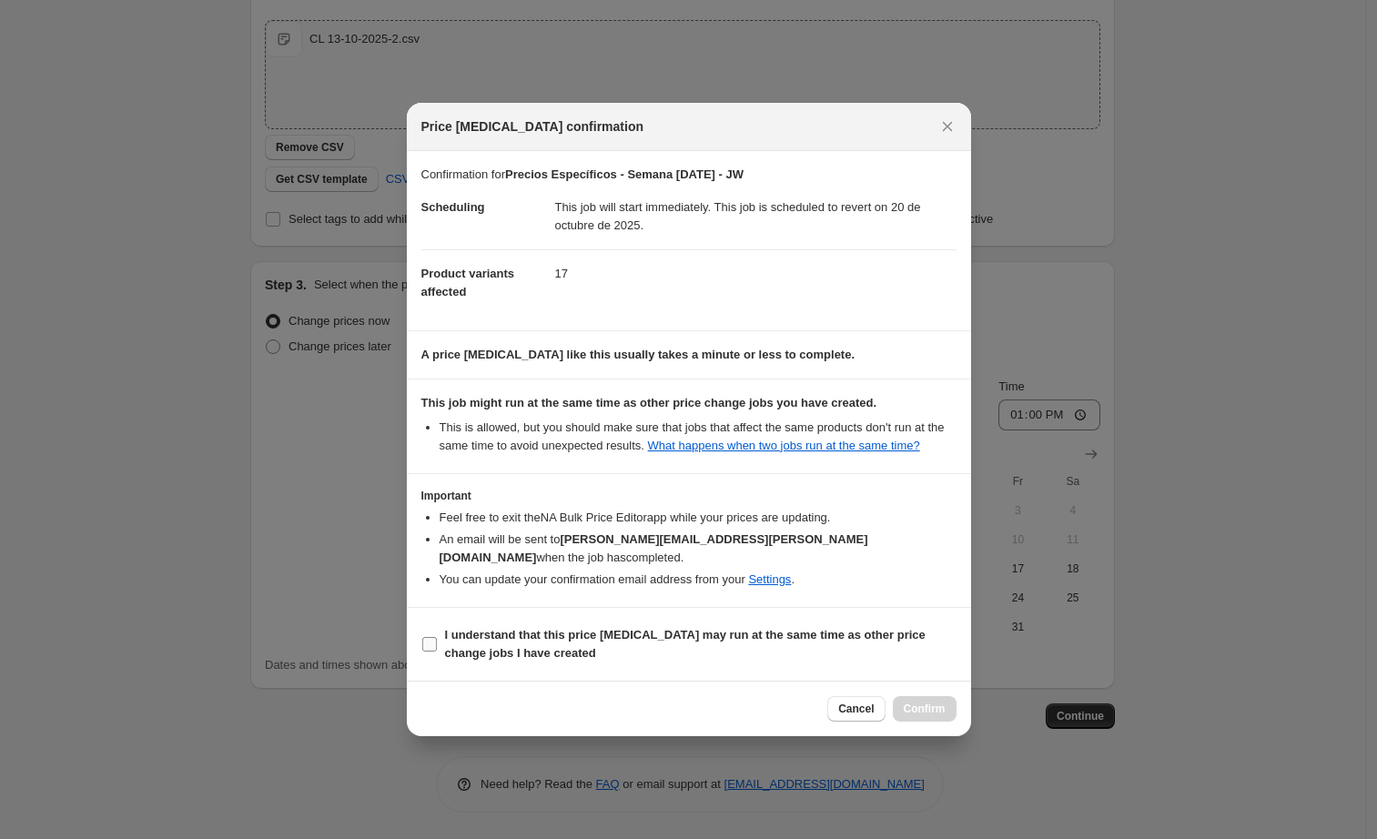
click at [481, 621] on b "I understand that this price [MEDICAL_DATA] may run at the same time as other p…" at bounding box center [685, 644] width 481 height 32
click at [437, 621] on input "I understand that this price [MEDICAL_DATA] may run at the same time as other p…" at bounding box center [429, 644] width 15 height 15
checkbox input "true"
click at [945, 621] on button "Confirm" at bounding box center [925, 708] width 64 height 25
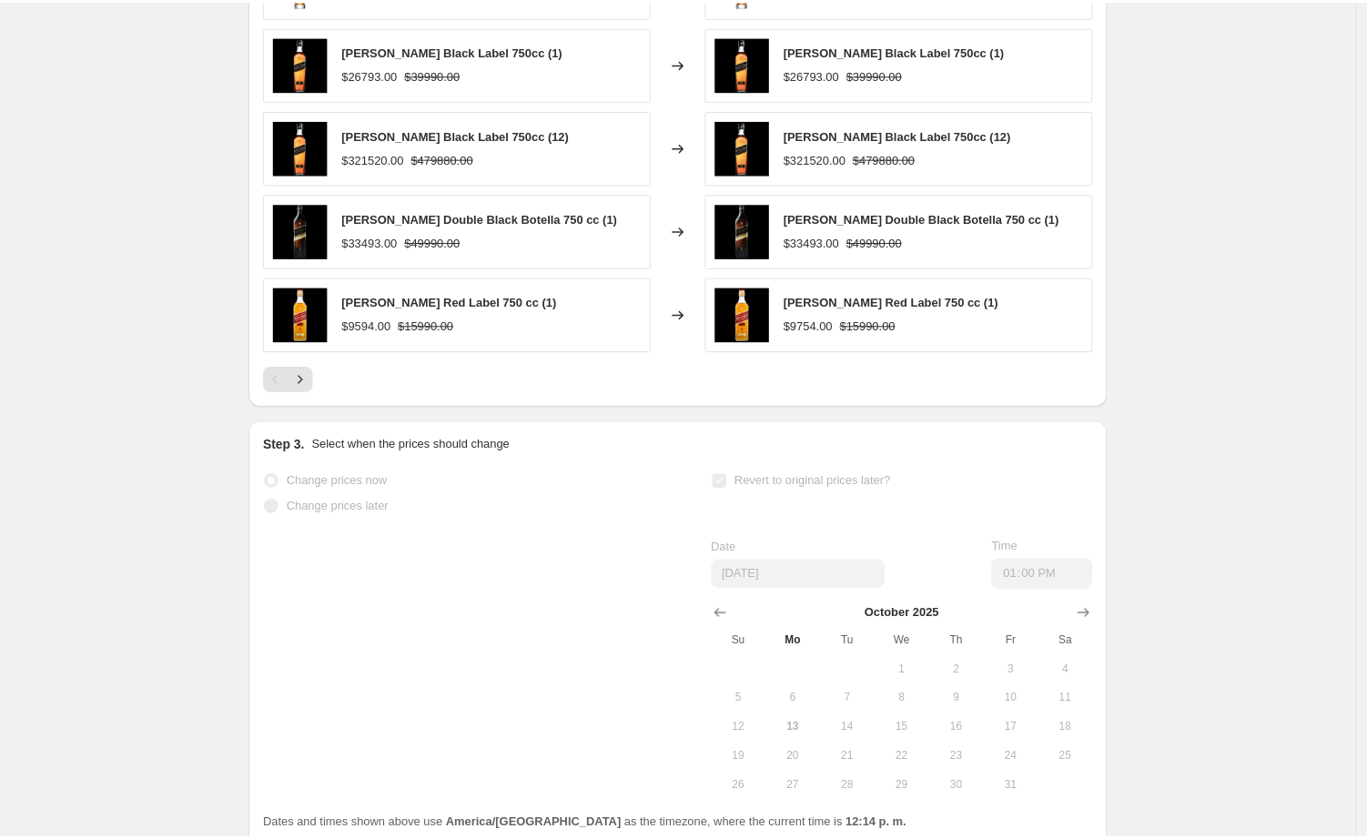
scroll to position [604, 0]
